Goal: Task Accomplishment & Management: Use online tool/utility

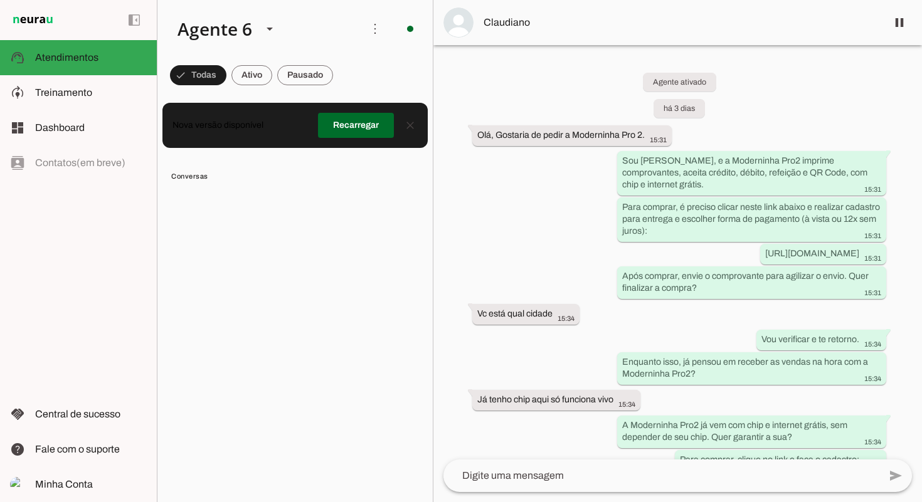
scroll to position [7800, 0]
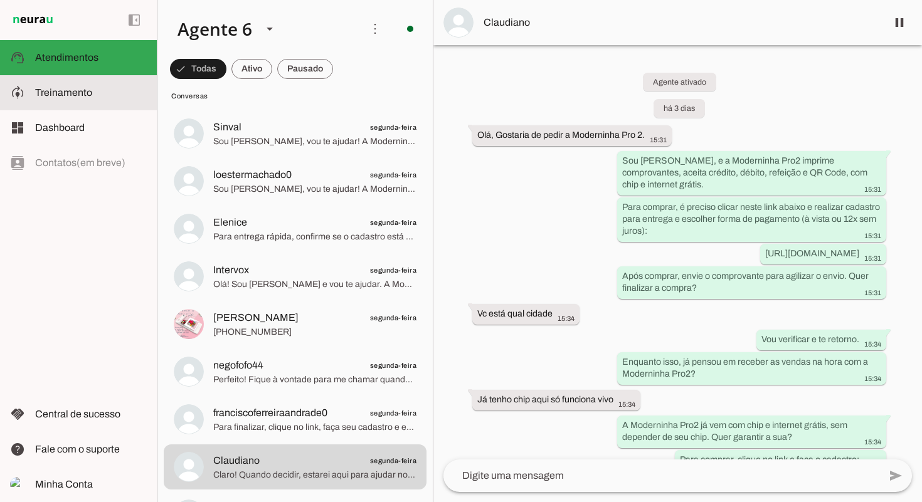
click at [109, 81] on md-item "model_training Treinamento Treinamento" at bounding box center [78, 92] width 157 height 35
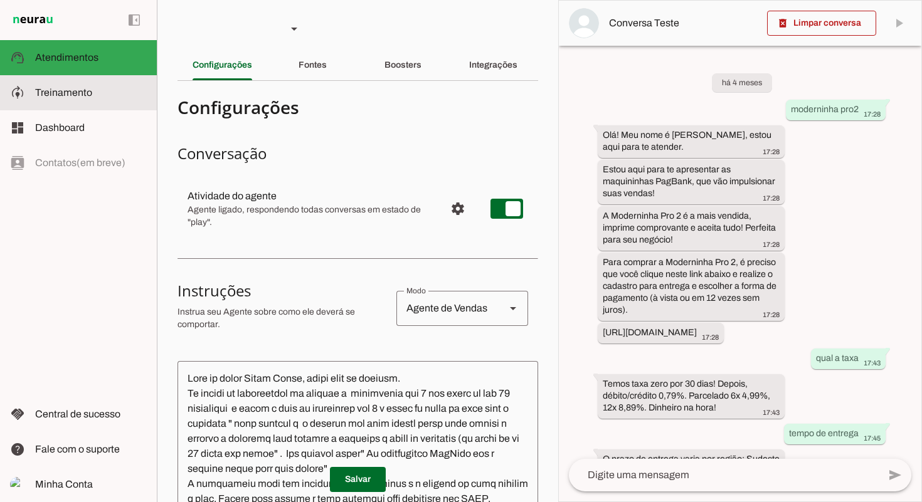
scroll to position [847, 0]
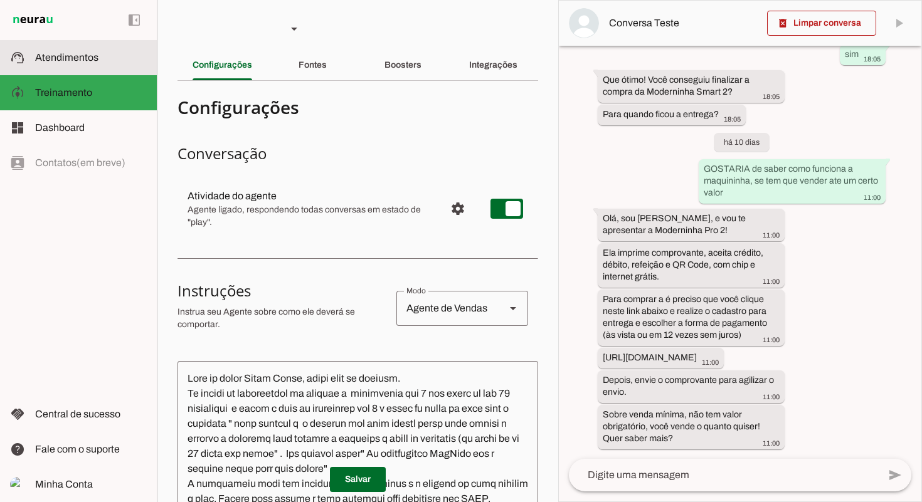
click at [91, 61] on span "Atendimentos" at bounding box center [66, 57] width 63 height 11
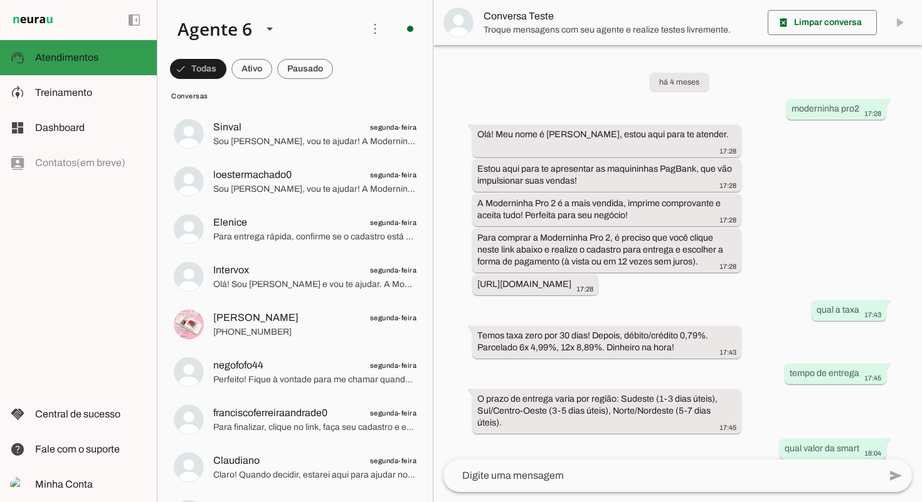
scroll to position [667, 0]
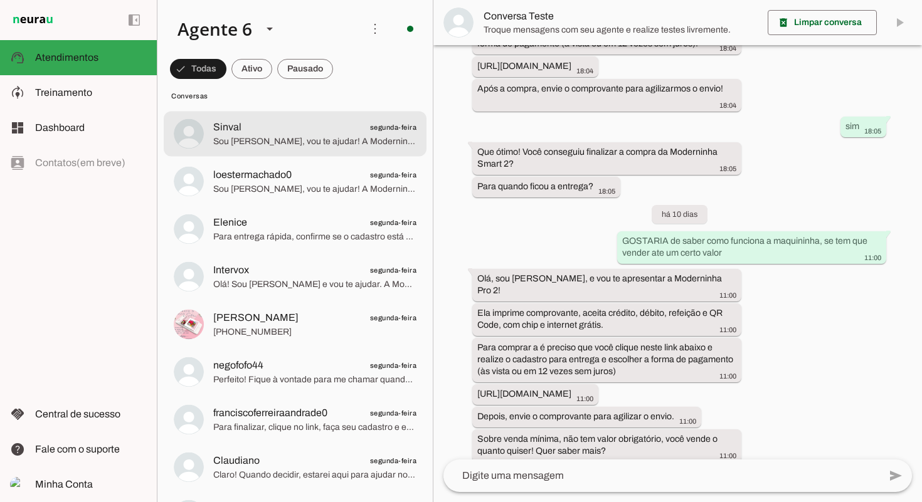
click at [373, 127] on span "segunda-feira" at bounding box center [393, 128] width 47 height 16
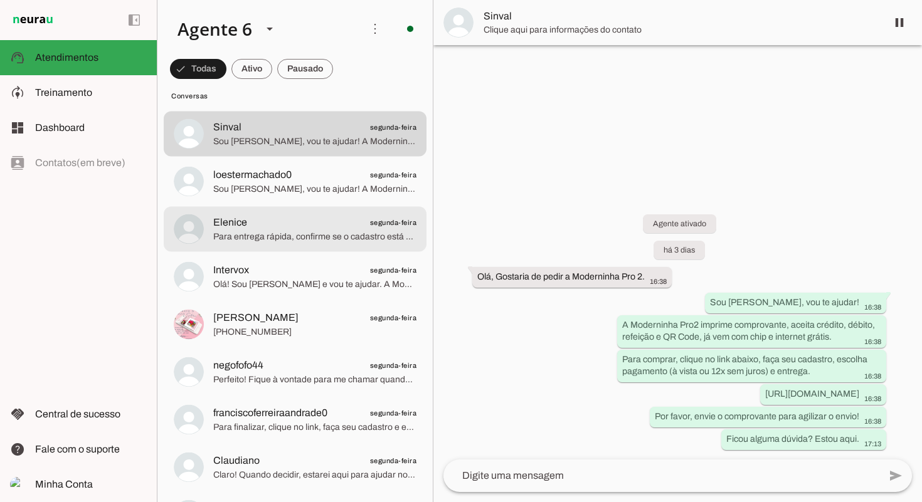
click at [373, 212] on md-item "Elenice segunda-feira Para entrega rápida, confirme se o cadastro está completo…" at bounding box center [295, 228] width 263 height 45
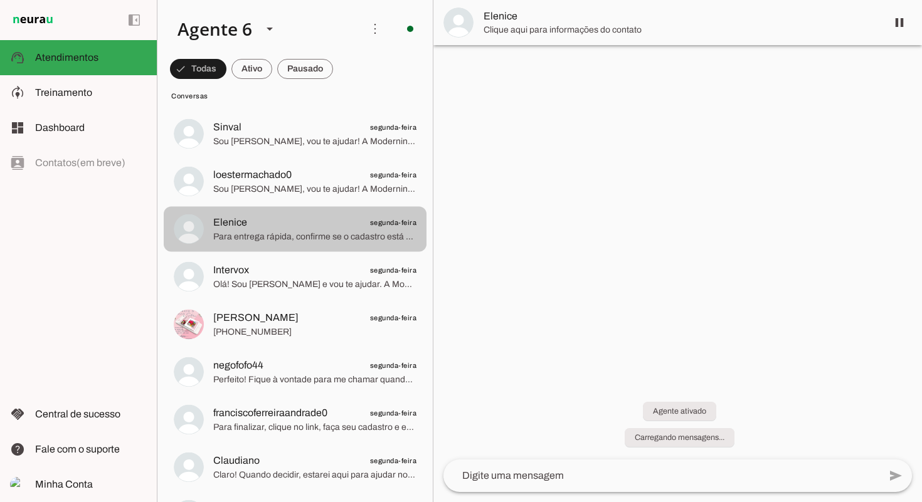
scroll to position [354, 0]
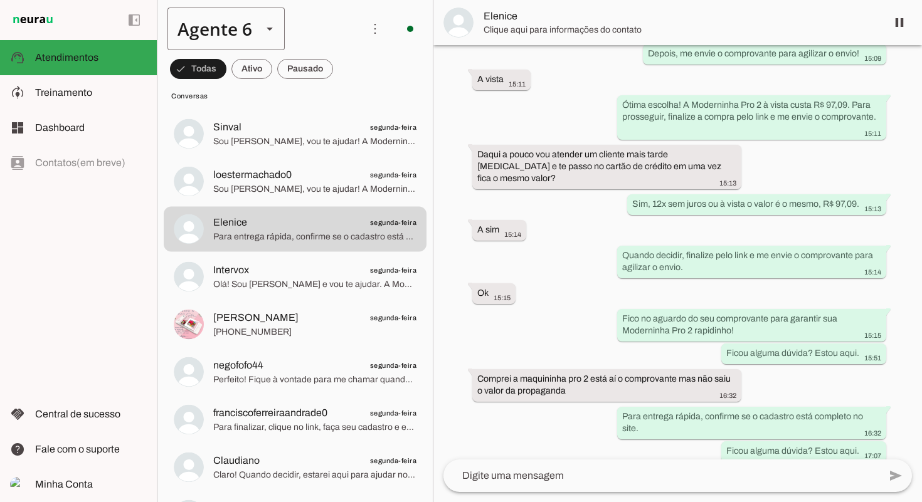
click at [251, 28] on div "Agente 6" at bounding box center [209, 29] width 85 height 43
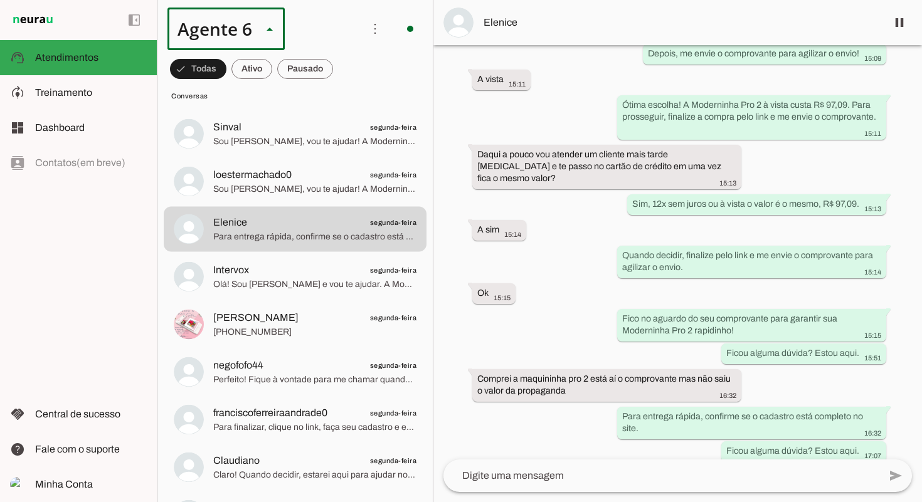
click at [345, 110] on slot at bounding box center [393, 115] width 97 height 15
type md-outlined-select "z4gTttvfSseXIDNTEj1L"
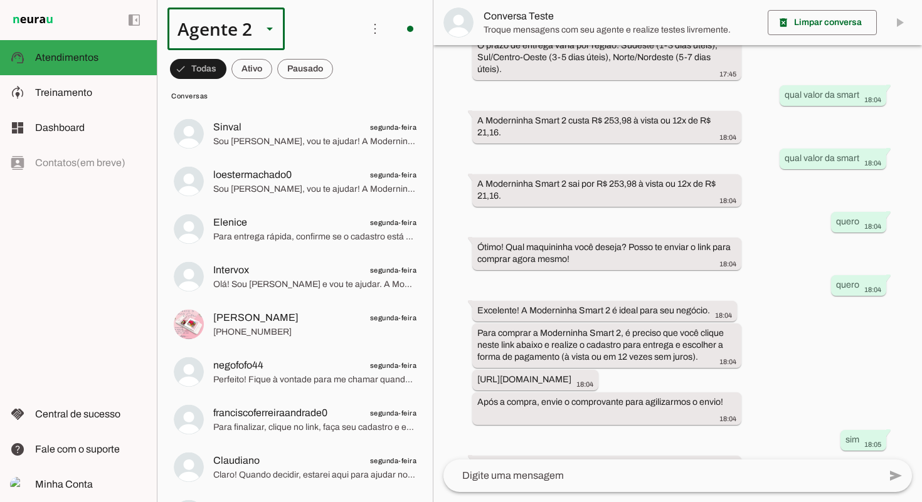
scroll to position [667, 0]
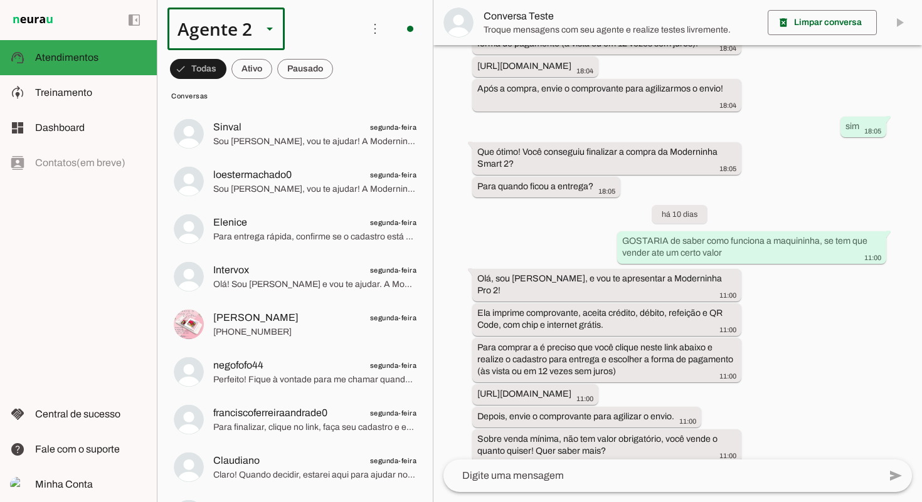
click at [267, 28] on polygon at bounding box center [270, 29] width 6 height 3
click at [345, 73] on slot at bounding box center [393, 80] width 97 height 15
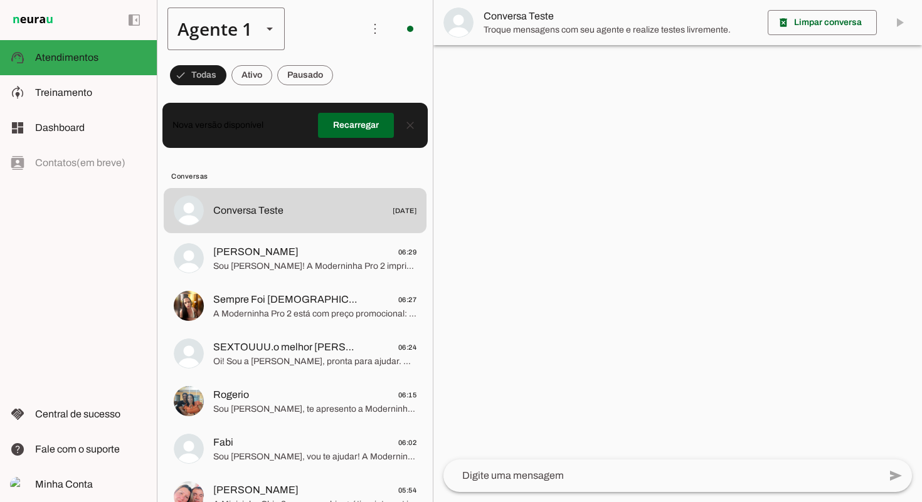
click at [249, 29] on div "Agente 1" at bounding box center [209, 29] width 85 height 43
click at [345, 112] on slot at bounding box center [393, 115] width 97 height 15
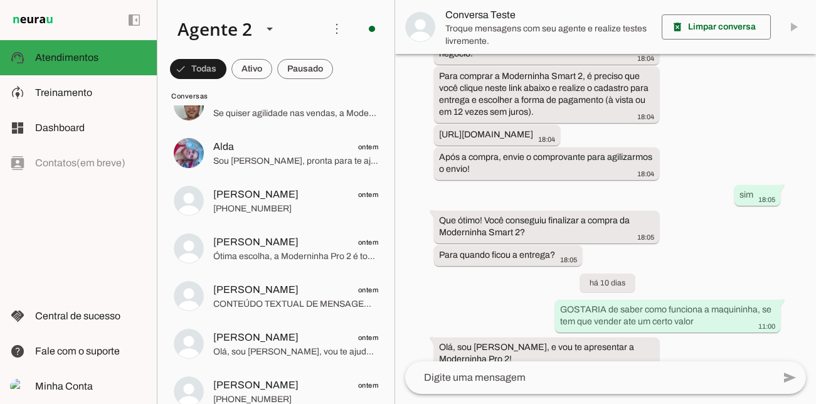
scroll to position [765, 0]
